Goal: Task Accomplishment & Management: Use online tool/utility

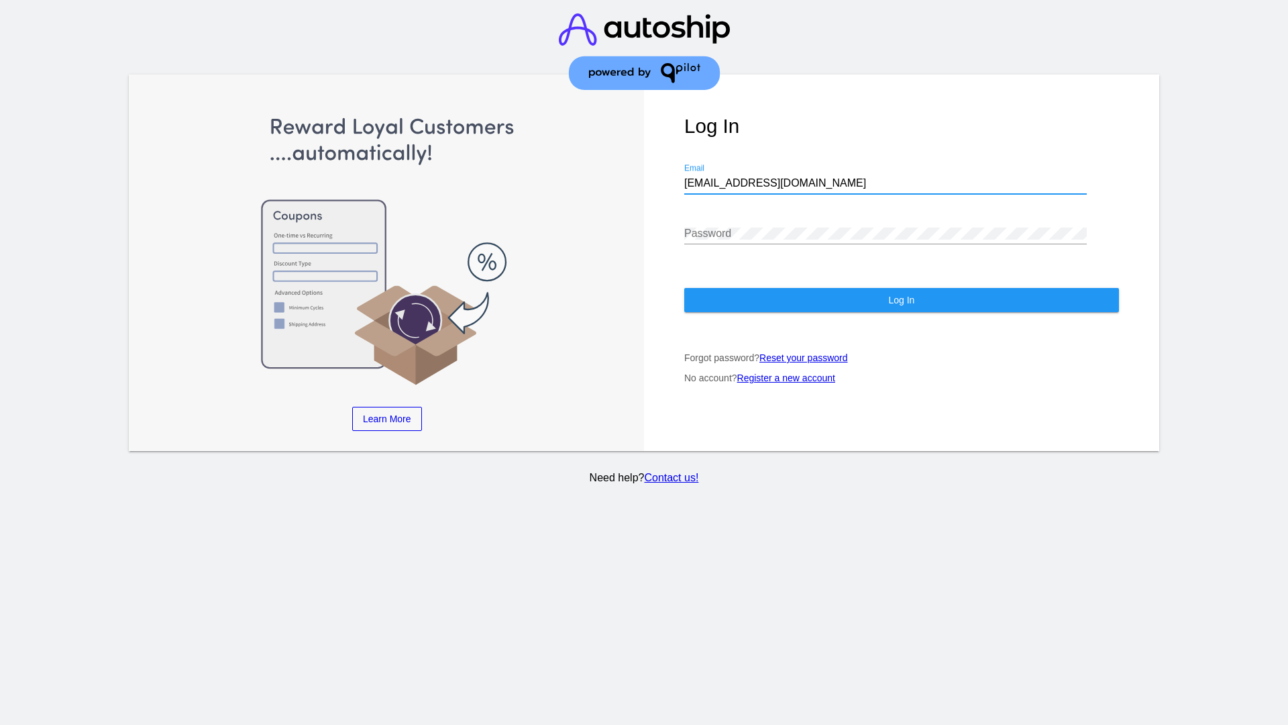
type input "jr@patternsinthecloud.com"
click at [901, 300] on span "Log In" at bounding box center [901, 300] width 26 height 11
